Goal: Find specific page/section: Find specific page/section

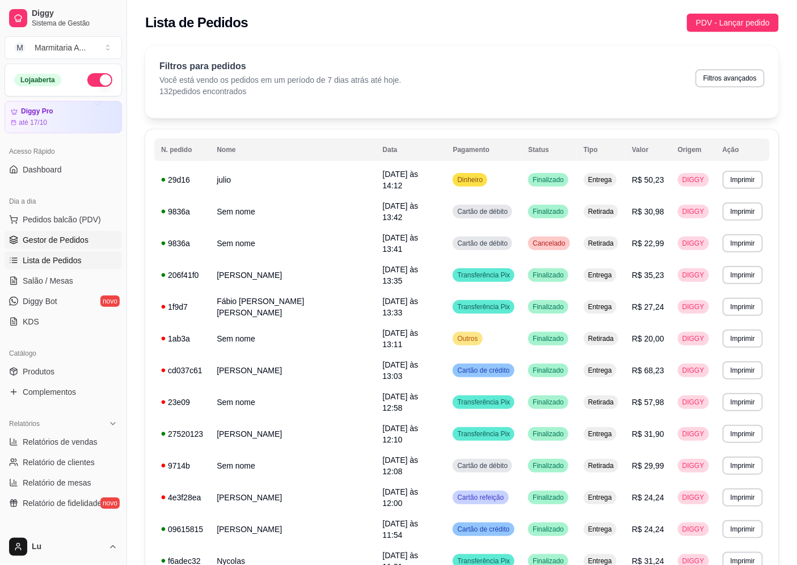
click at [71, 238] on span "Gestor de Pedidos" at bounding box center [56, 239] width 66 height 11
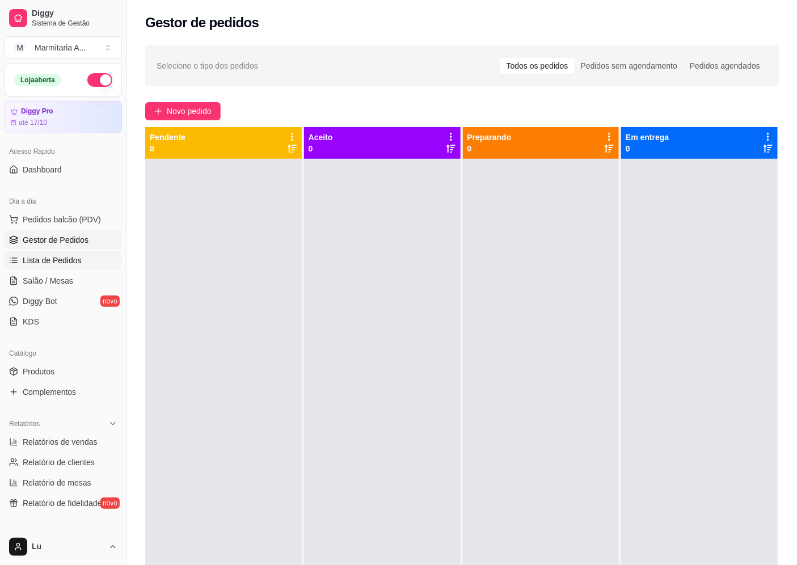
click at [71, 255] on span "Lista de Pedidos" at bounding box center [52, 260] width 59 height 11
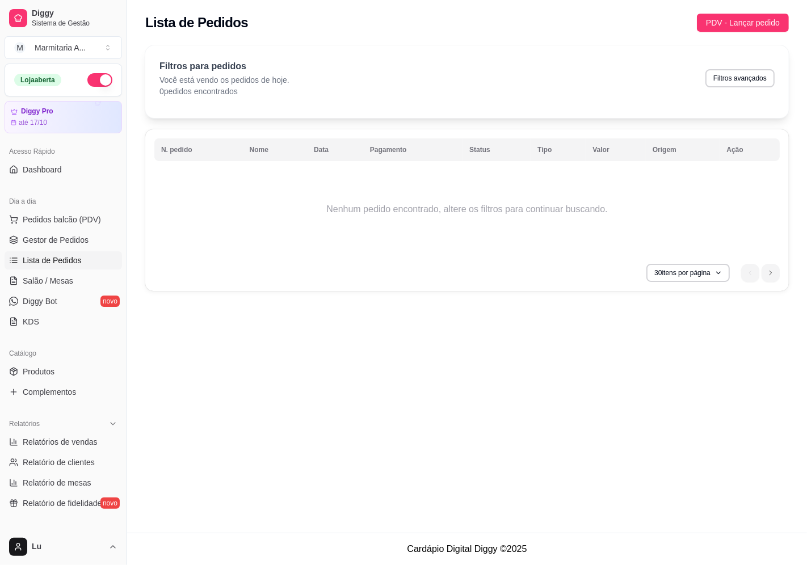
click at [75, 256] on span "Lista de Pedidos" at bounding box center [52, 260] width 59 height 11
click at [737, 73] on button "Filtros avançados" at bounding box center [739, 78] width 67 height 18
select select "0"
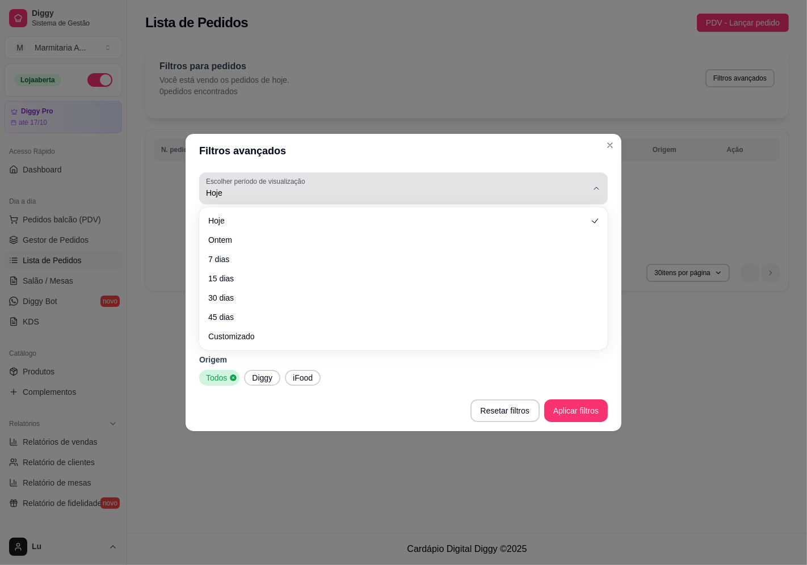
click at [278, 192] on span "Hoje" at bounding box center [396, 192] width 381 height 11
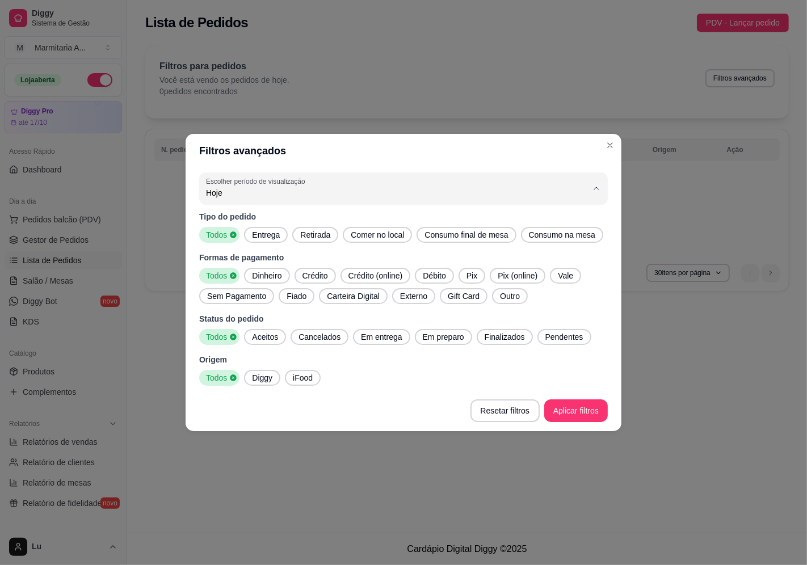
click at [271, 240] on span "Ontem" at bounding box center [398, 238] width 364 height 11
type input "1"
select select "1"
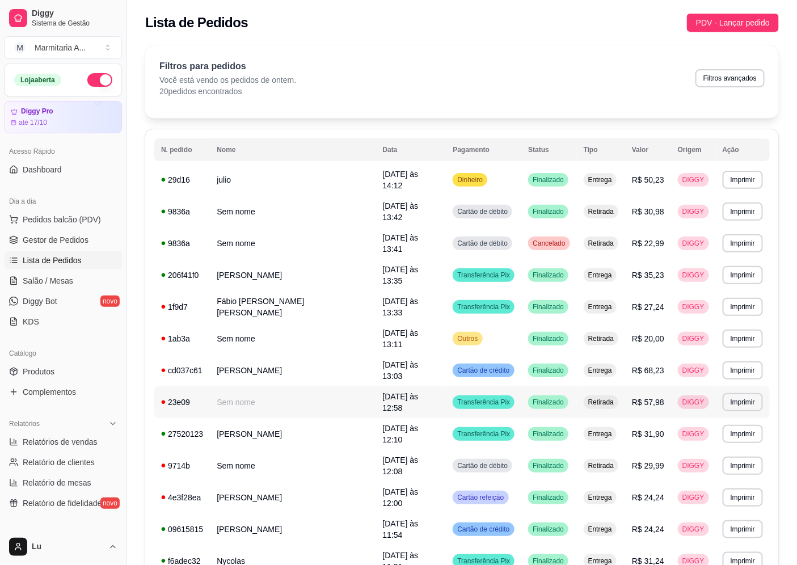
click at [644, 398] on span "R$ 57,98" at bounding box center [648, 402] width 32 height 9
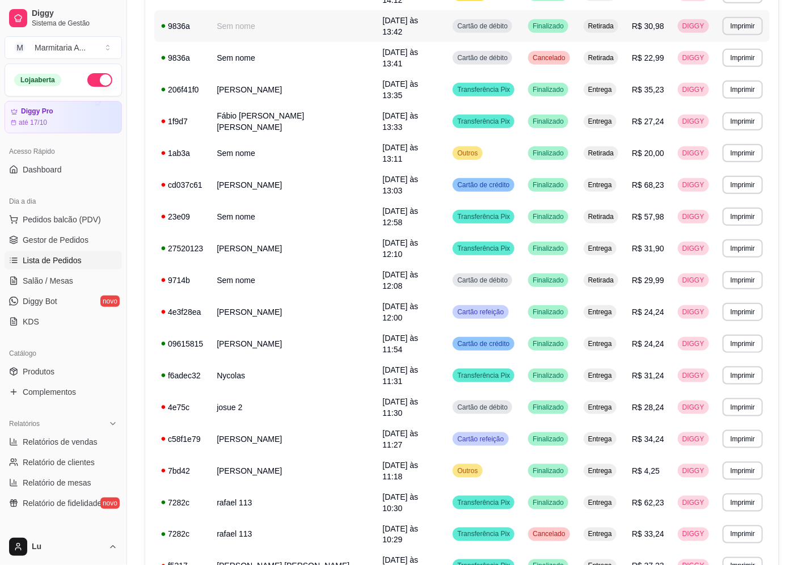
scroll to position [225, 0]
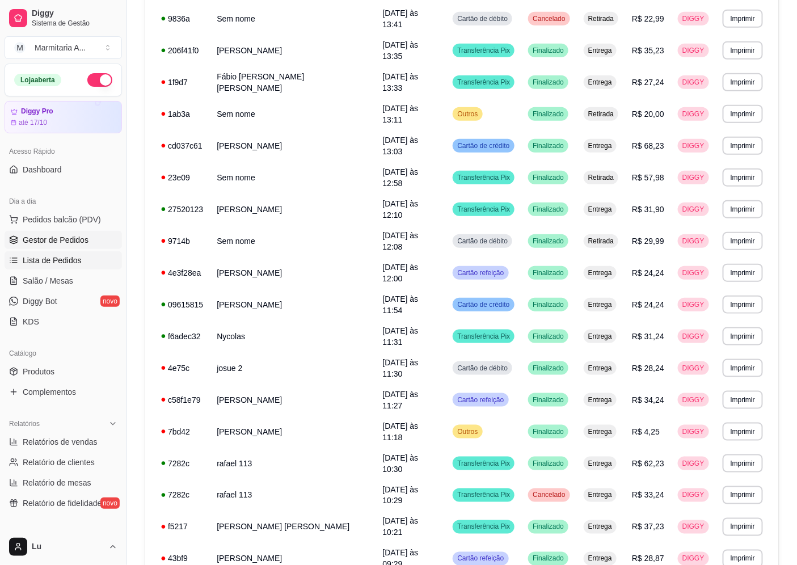
click at [70, 233] on link "Gestor de Pedidos" at bounding box center [63, 240] width 117 height 18
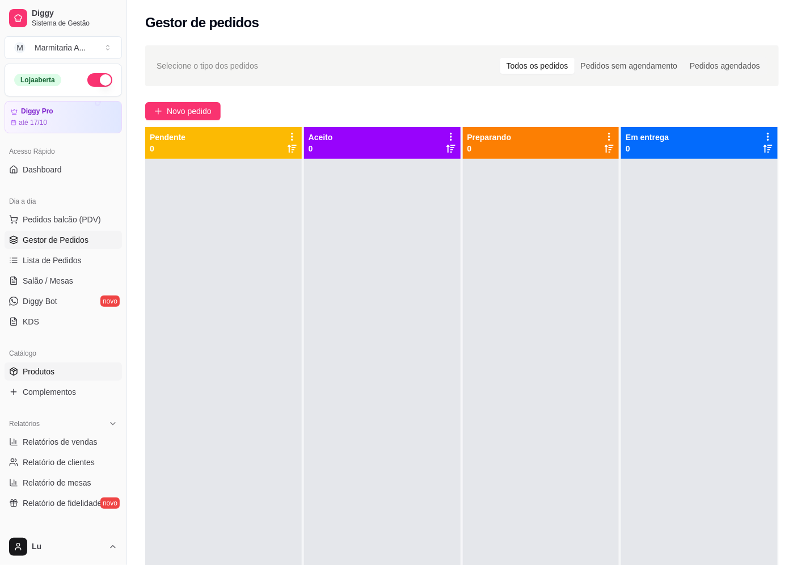
click at [81, 367] on link "Produtos" at bounding box center [63, 371] width 117 height 18
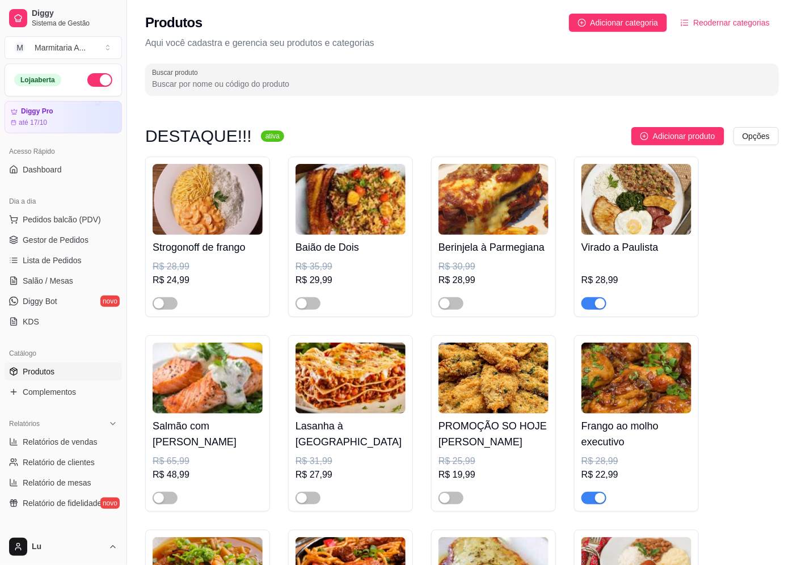
click at [598, 304] on div "button" at bounding box center [600, 303] width 10 height 10
click at [185, 72] on label "Buscar produto" at bounding box center [177, 72] width 50 height 10
click at [185, 78] on input "Buscar produto" at bounding box center [462, 83] width 620 height 11
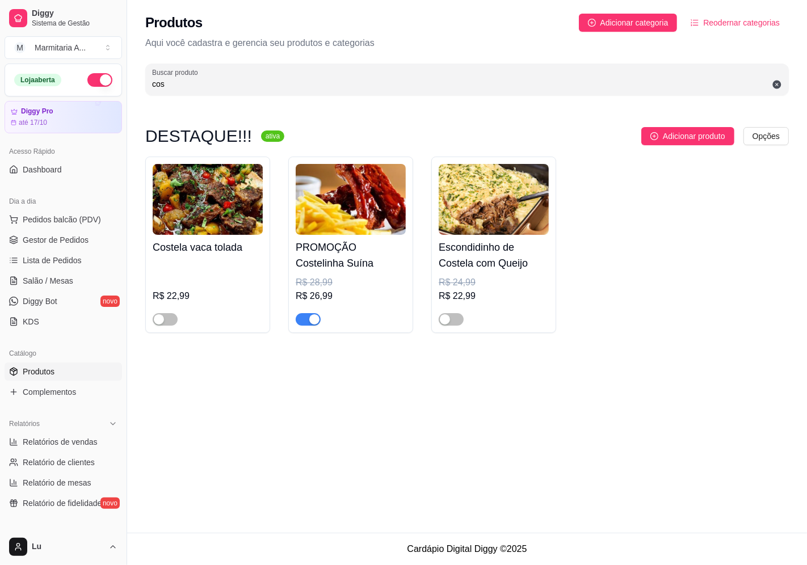
type input "cos"
click at [317, 318] on div "button" at bounding box center [314, 319] width 10 height 10
drag, startPoint x: 205, startPoint y: 88, endPoint x: 21, endPoint y: 73, distance: 185.0
click at [21, 71] on div "Diggy Sistema de Gestão M Marmitaria A ... Loja aberta Diggy Pro até 17/10 Aces…" at bounding box center [403, 282] width 807 height 565
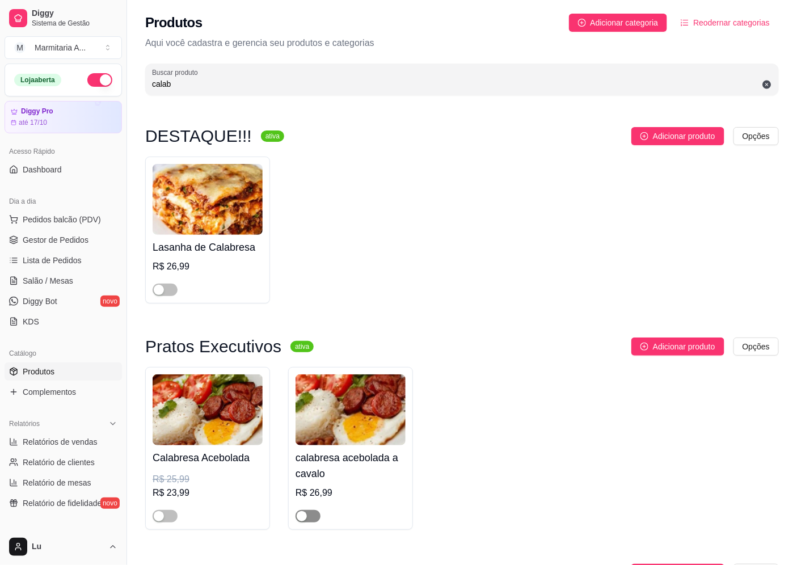
type input "calab"
click at [307, 520] on button "button" at bounding box center [308, 516] width 25 height 12
click at [163, 521] on div "button" at bounding box center [159, 516] width 10 height 10
drag, startPoint x: 184, startPoint y: 86, endPoint x: 132, endPoint y: 75, distance: 52.6
click at [132, 75] on div "Produtos Adicionar categoria Reodernar categorias Aqui você cadastra e gerencia…" at bounding box center [462, 51] width 670 height 102
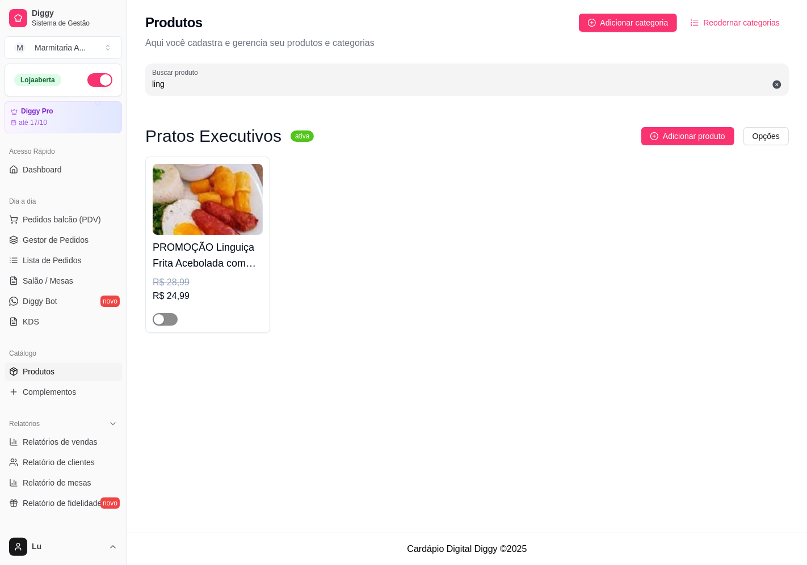
type input "ling"
click at [157, 318] on div "button" at bounding box center [159, 319] width 10 height 10
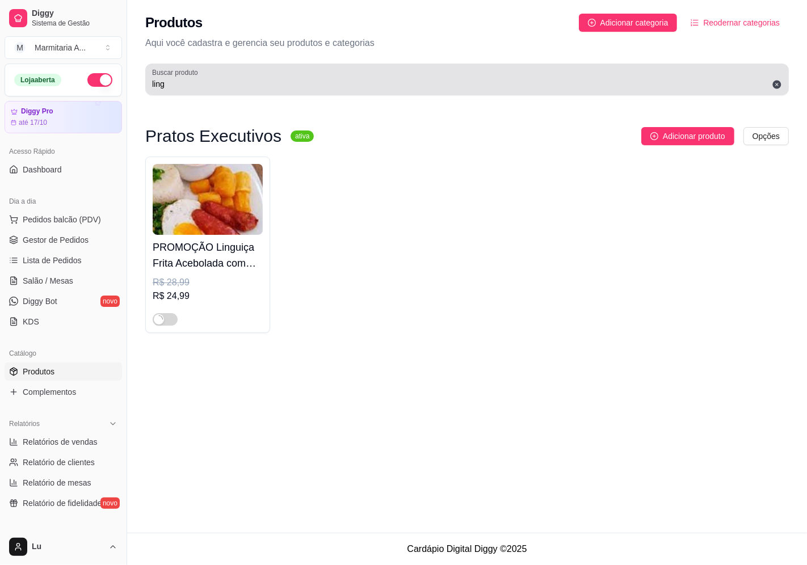
click at [217, 71] on div "ling" at bounding box center [467, 79] width 630 height 23
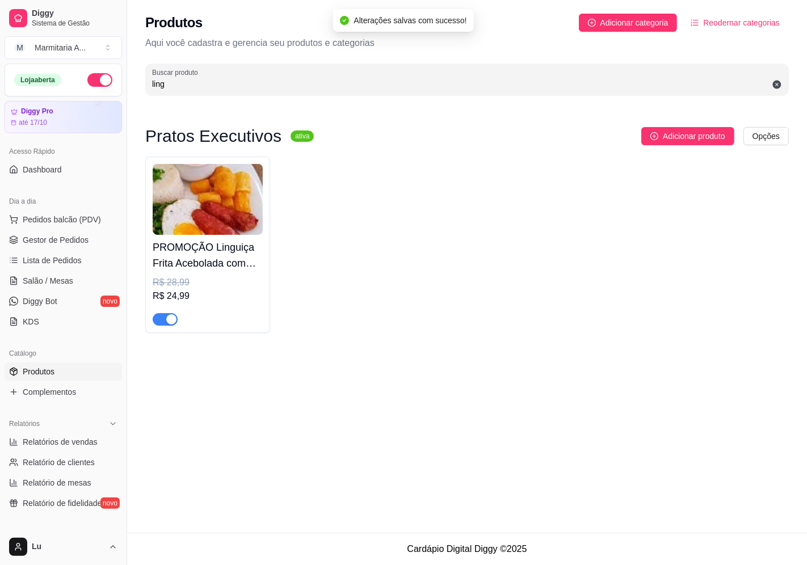
drag, startPoint x: 189, startPoint y: 80, endPoint x: 68, endPoint y: 74, distance: 121.0
click at [68, 74] on div "Diggy Sistema de Gestão M Marmitaria A ... Loja aberta Diggy Pro até 17/10 Aces…" at bounding box center [403, 282] width 807 height 565
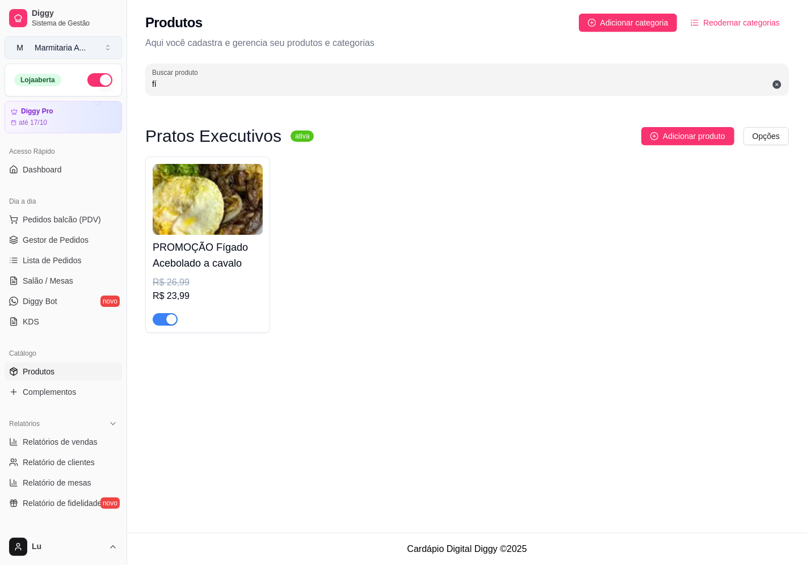
type input "fí"
click at [170, 318] on div "button" at bounding box center [171, 319] width 10 height 10
click at [169, 316] on span "button" at bounding box center [165, 319] width 25 height 12
drag, startPoint x: 162, startPoint y: 87, endPoint x: 146, endPoint y: 84, distance: 16.2
click at [146, 84] on div "Buscar produto fí" at bounding box center [466, 80] width 643 height 32
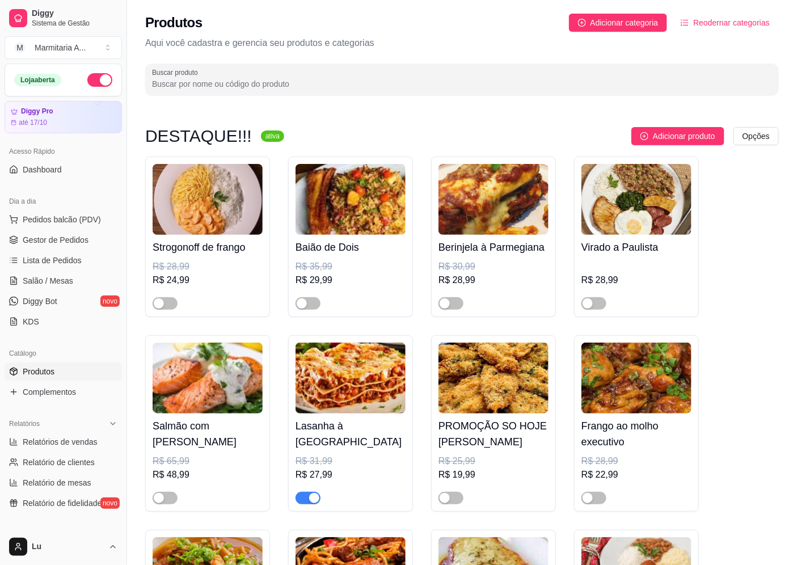
click at [222, 78] on input "Buscar produto" at bounding box center [462, 83] width 620 height 11
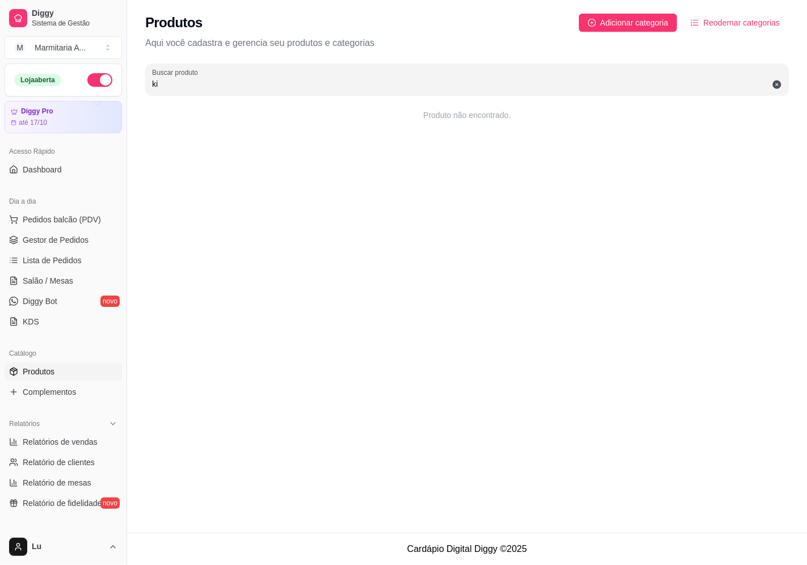
type input "k"
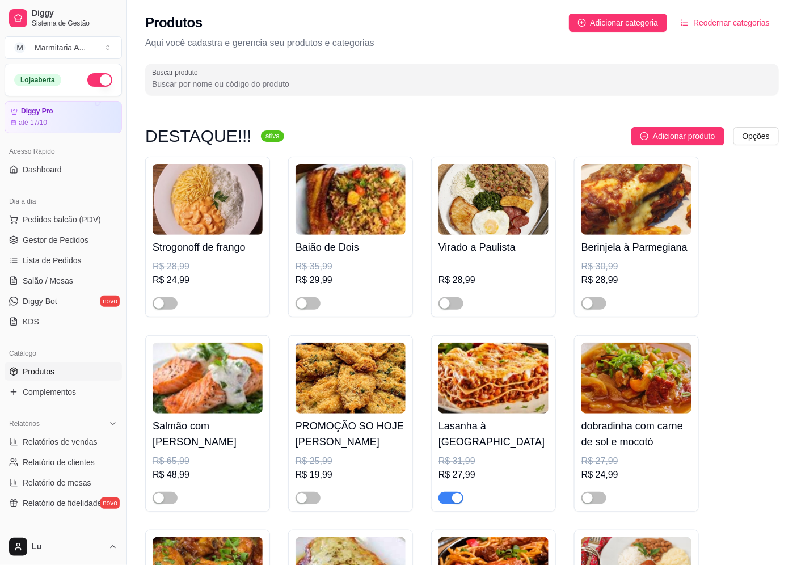
click at [222, 78] on input "Buscar produto" at bounding box center [462, 83] width 620 height 11
